Goal: Navigation & Orientation: Find specific page/section

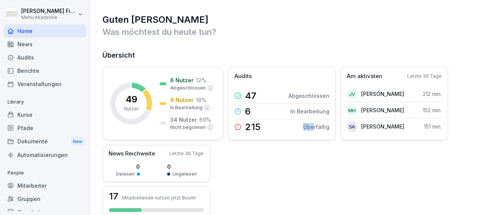
drag, startPoint x: 280, startPoint y: 146, endPoint x: 316, endPoint y: 149, distance: 36.1
click at [316, 149] on div "49 Nutzer 6 Nutzer 12 % Abgeschlossen 9 Nutzer 18 % In Bearbeitung 34 Nutzer 69…" at bounding box center [288, 142] width 370 height 151
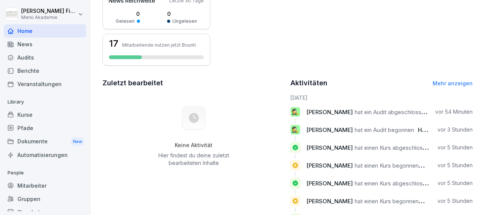
scroll to position [154, 0]
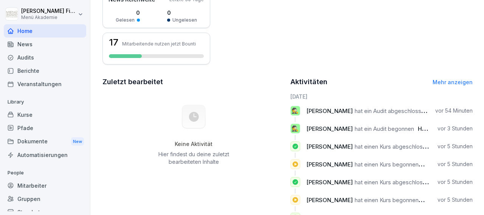
click at [35, 58] on div "Audits" at bounding box center [45, 57] width 82 height 13
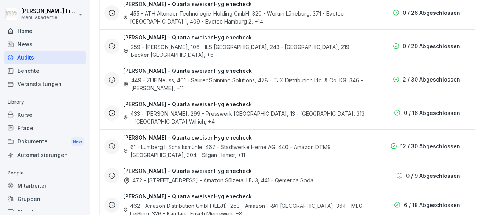
scroll to position [205, 0]
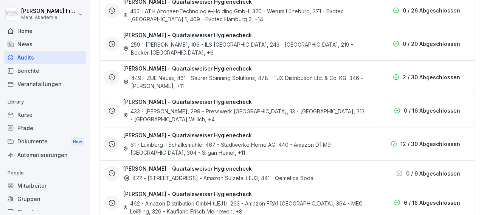
click at [173, 140] on div "61 - Lumberg II Schalksmühle, 467 - Stadtwerke Herne AG, 440 - Amazon DTM9 [GEO…" at bounding box center [244, 148] width 242 height 16
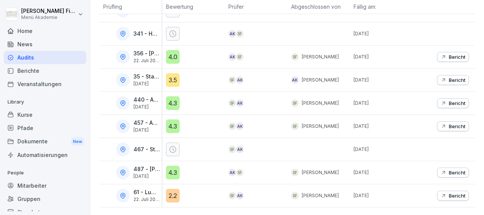
scroll to position [95, 0]
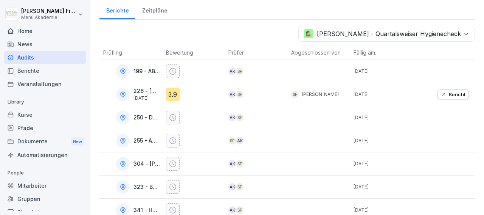
click at [123, 95] on icon at bounding box center [123, 94] width 7 height 7
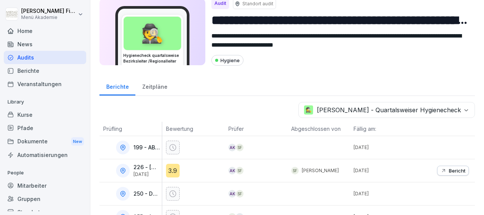
scroll to position [0, 0]
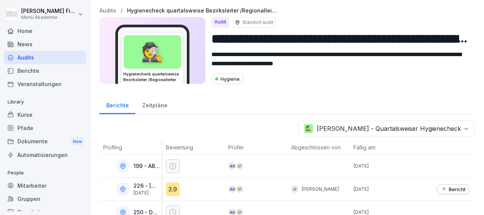
click at [235, 79] on div "Hygiene" at bounding box center [227, 78] width 32 height 11
click at [159, 105] on div "Zeitpläne" at bounding box center [154, 104] width 39 height 19
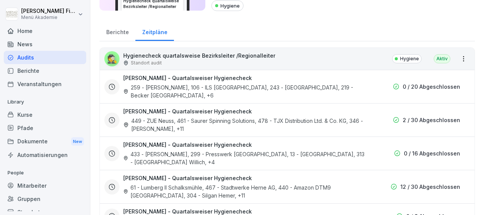
scroll to position [95, 0]
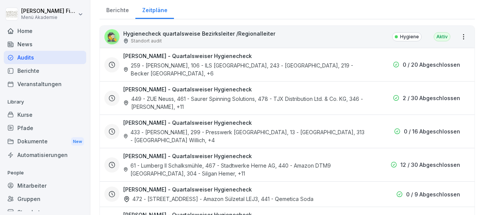
click at [183, 88] on h3 "[PERSON_NAME] - Quartalsweiser Hygienecheck" at bounding box center [187, 89] width 129 height 8
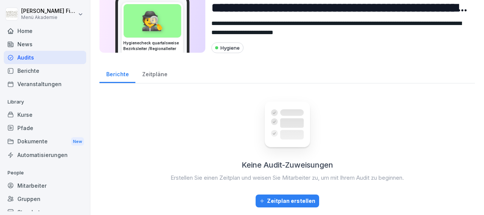
click at [154, 68] on div "Zeitpläne" at bounding box center [154, 73] width 39 height 19
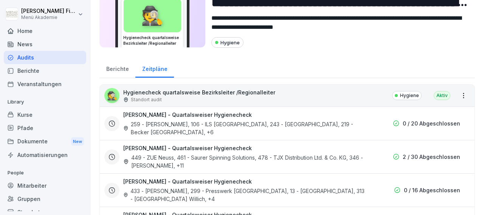
click at [29, 115] on div "Kurse" at bounding box center [45, 114] width 82 height 13
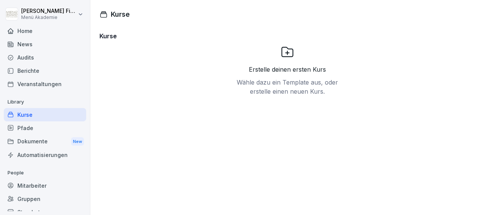
click at [29, 128] on div "Pfade" at bounding box center [45, 127] width 82 height 13
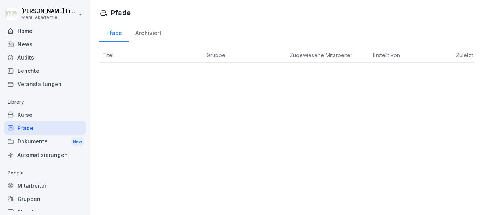
click at [34, 182] on div "Mitarbeiter" at bounding box center [45, 185] width 82 height 13
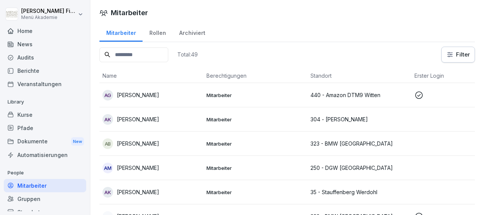
click at [31, 198] on div "Gruppen" at bounding box center [45, 198] width 82 height 13
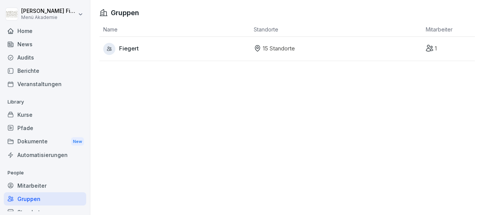
click at [133, 177] on div "Gruppen Name Standorte Mitarbeiter Fiegert 15 Standorte 1" at bounding box center [287, 107] width 394 height 215
drag, startPoint x: 482, startPoint y: 9, endPoint x: 478, endPoint y: 9, distance: 4.5
click at [275, 51] on p "15 Standorte" at bounding box center [279, 48] width 32 height 9
click at [263, 50] on p "15 Standorte" at bounding box center [279, 48] width 32 height 9
click at [256, 48] on icon at bounding box center [257, 48] width 2 height 2
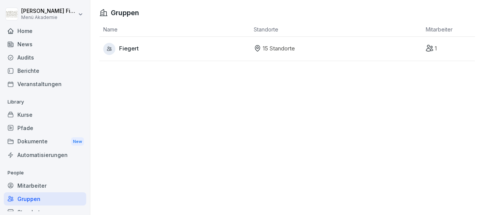
click at [256, 48] on icon at bounding box center [257, 48] width 2 height 2
click at [270, 50] on p "15 Standorte" at bounding box center [279, 48] width 32 height 9
drag, startPoint x: 270, startPoint y: 50, endPoint x: 351, endPoint y: 76, distance: 84.9
click at [351, 76] on div "Gruppen Name Standorte Mitarbeiter Fiegert 15 Standorte 1" at bounding box center [287, 107] width 394 height 215
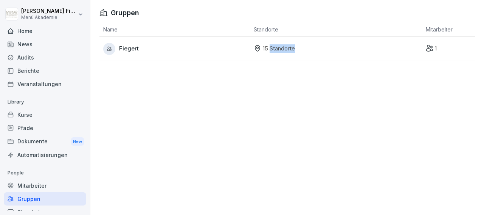
click at [112, 48] on icon at bounding box center [109, 48] width 5 height 5
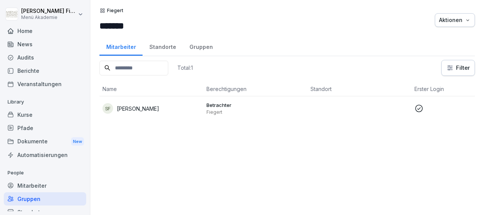
scroll to position [22, 0]
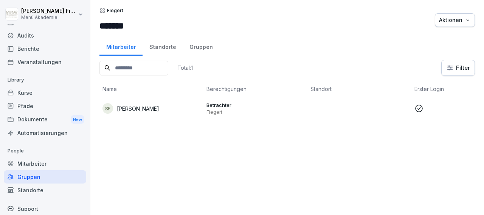
click at [53, 191] on div "Standorte" at bounding box center [45, 189] width 82 height 13
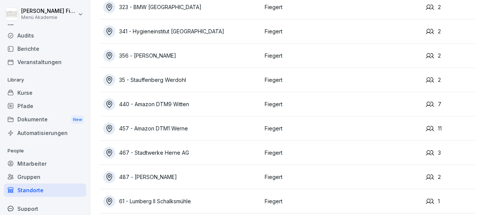
scroll to position [197, 0]
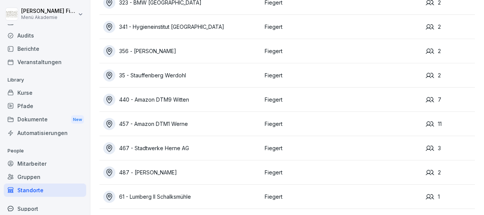
click at [142, 118] on div "457 - Amazon DTM1 Werne" at bounding box center [182, 124] width 158 height 12
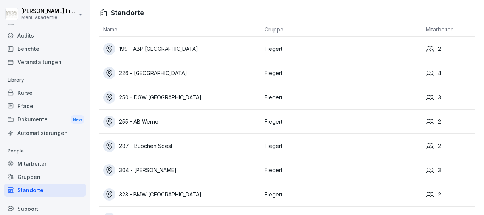
click at [146, 194] on div "323 - BMW [GEOGRAPHIC_DATA]" at bounding box center [182, 194] width 158 height 12
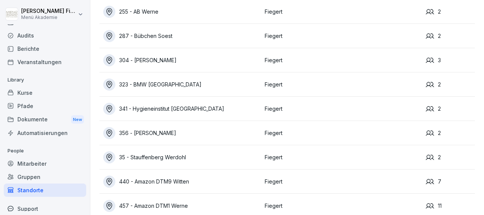
scroll to position [132, 0]
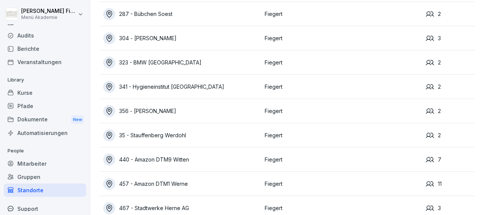
click at [183, 110] on div "356 - [PERSON_NAME]" at bounding box center [182, 111] width 158 height 12
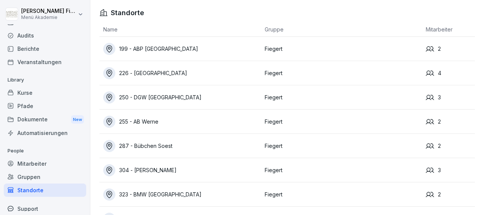
click at [145, 118] on div "255 - AB Werne" at bounding box center [182, 121] width 158 height 12
